Goal: Navigation & Orientation: Find specific page/section

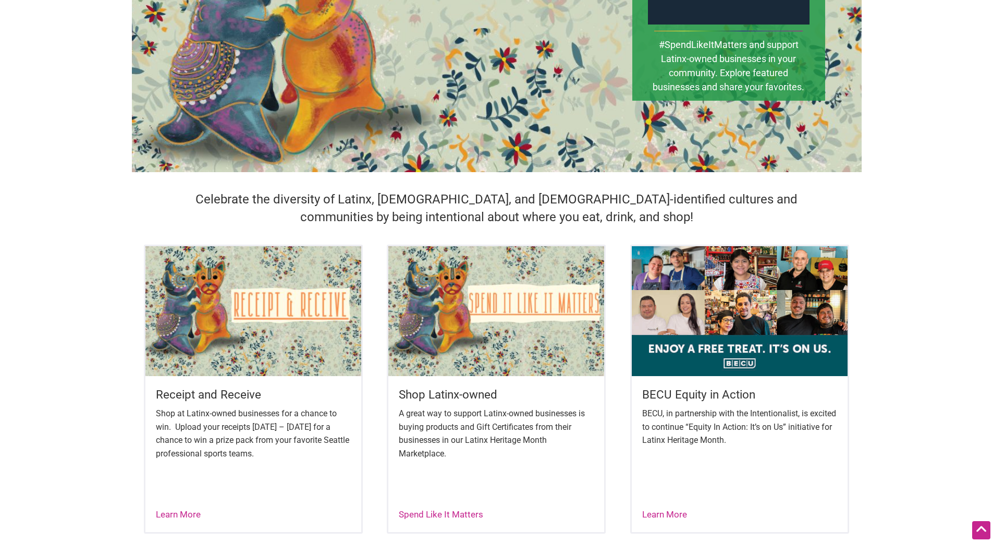
scroll to position [313, 0]
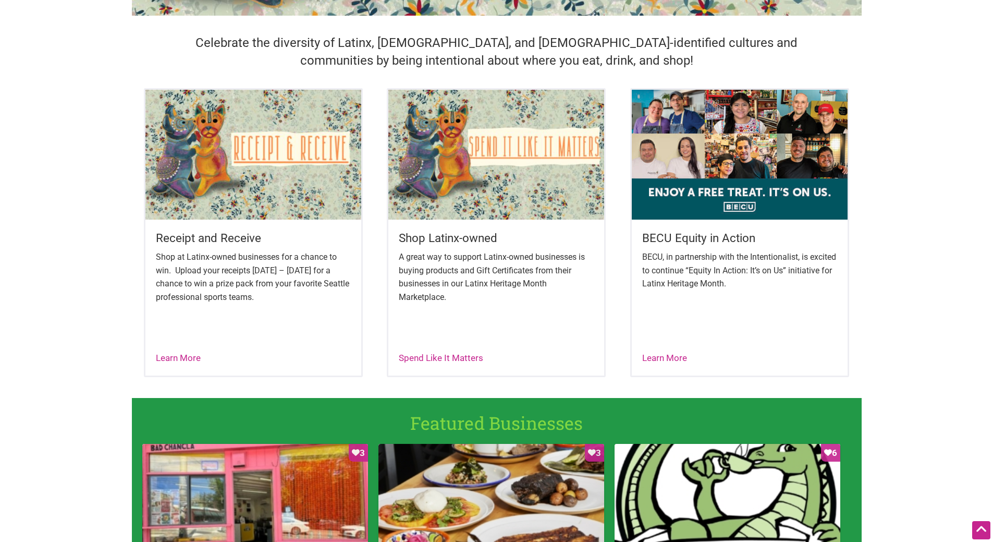
click at [496, 215] on img at bounding box center [496, 154] width 216 height 129
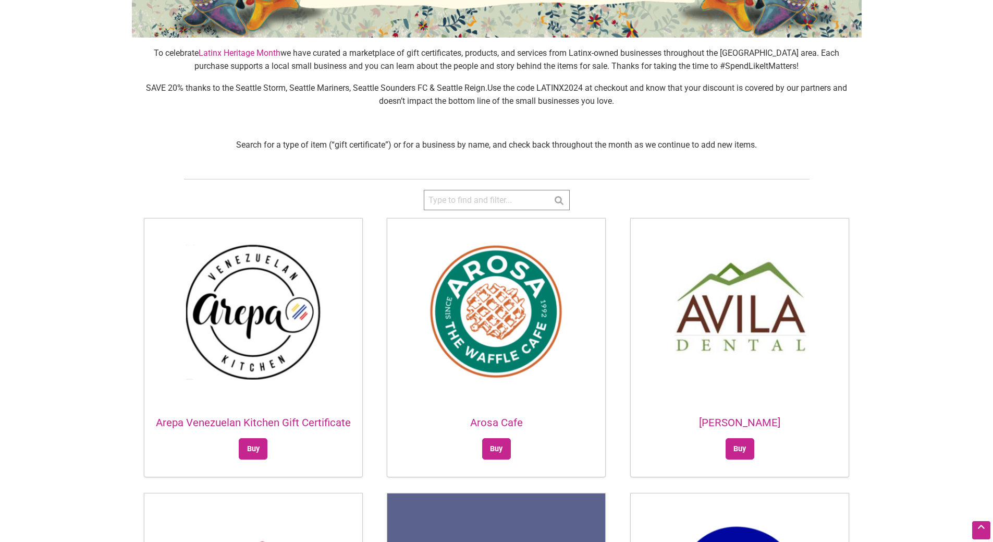
scroll to position [313, 0]
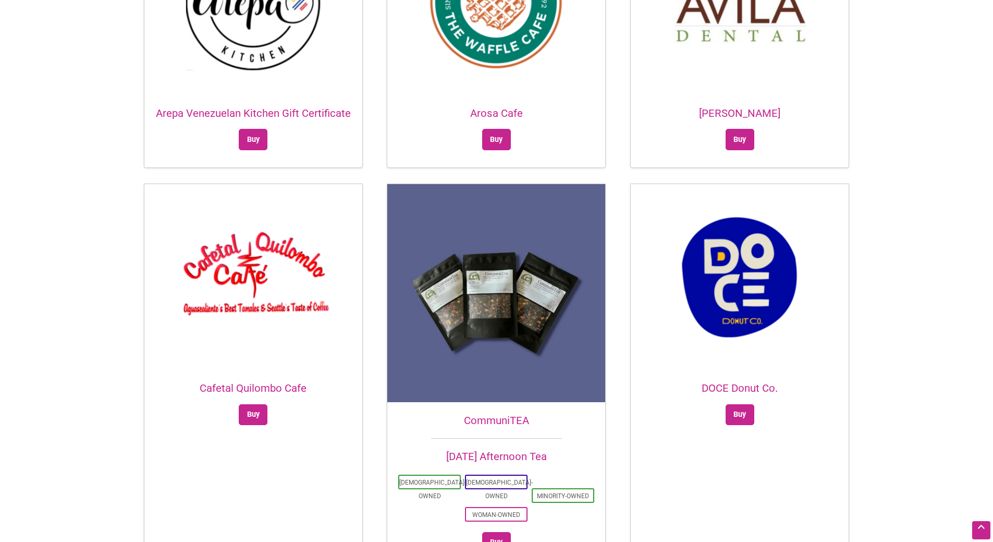
scroll to position [0, 0]
